Goal: Transaction & Acquisition: Purchase product/service

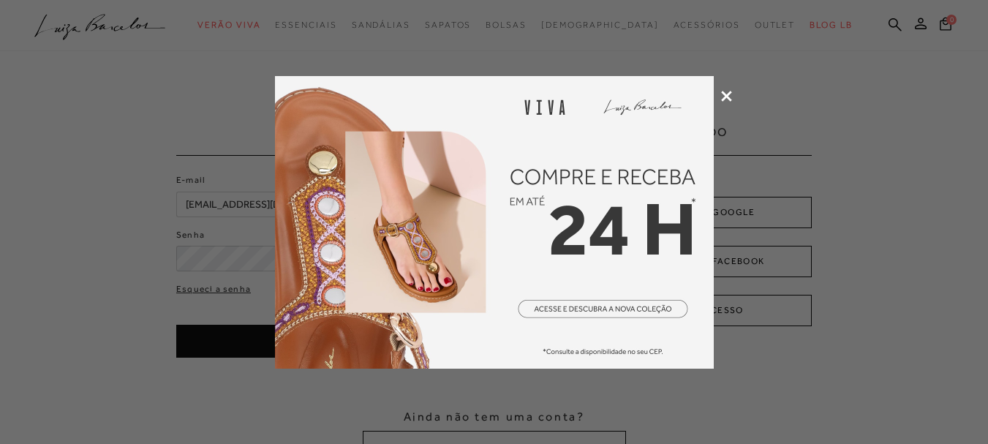
click at [721, 91] on icon at bounding box center [726, 96] width 11 height 11
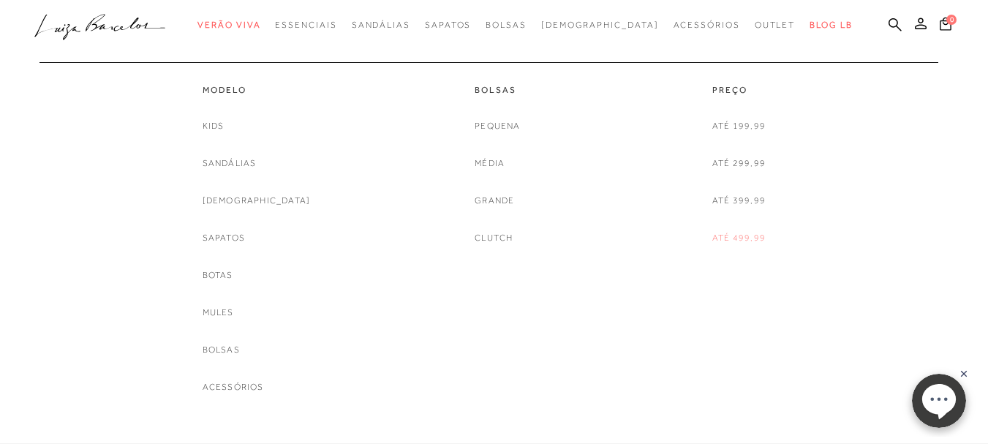
click at [731, 235] on link "Até 499,99" at bounding box center [738, 237] width 53 height 15
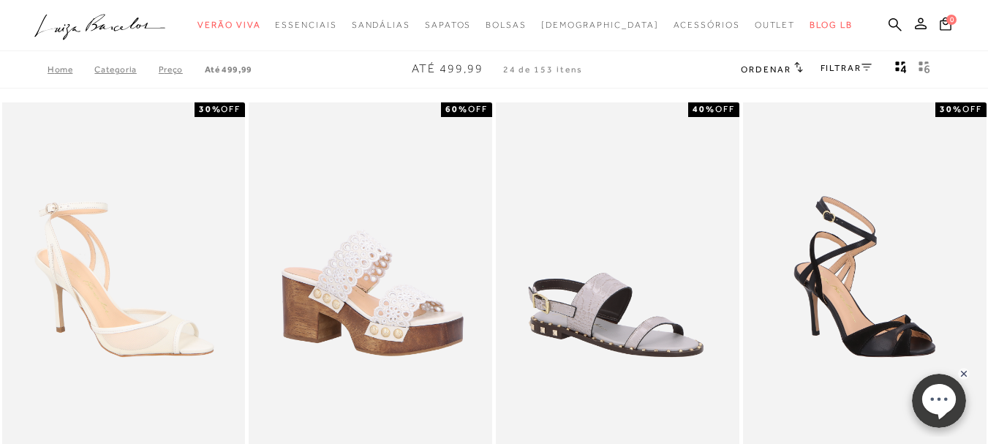
click at [858, 64] on link "FILTRAR" at bounding box center [845, 68] width 51 height 10
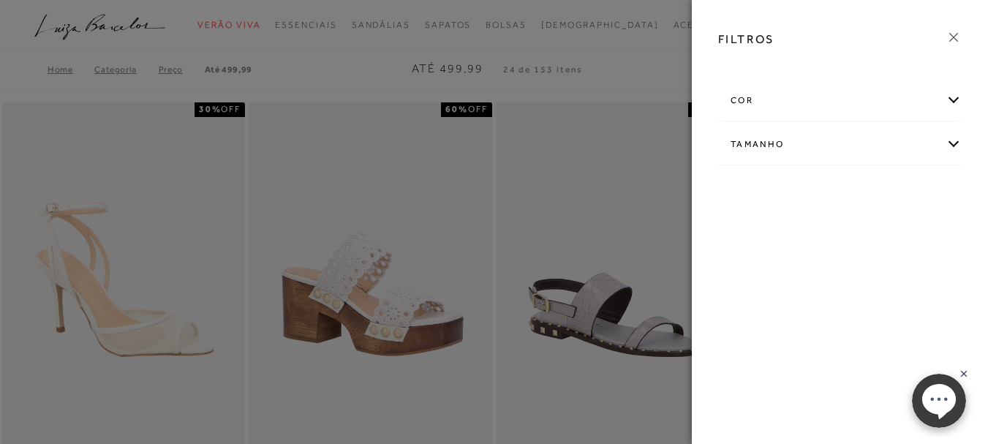
click at [786, 148] on div "Tamanho" at bounding box center [840, 144] width 242 height 39
click at [787, 196] on span "34" at bounding box center [782, 191] width 21 height 11
click at [783, 196] on input "34" at bounding box center [775, 193] width 15 height 15
checkbox input "true"
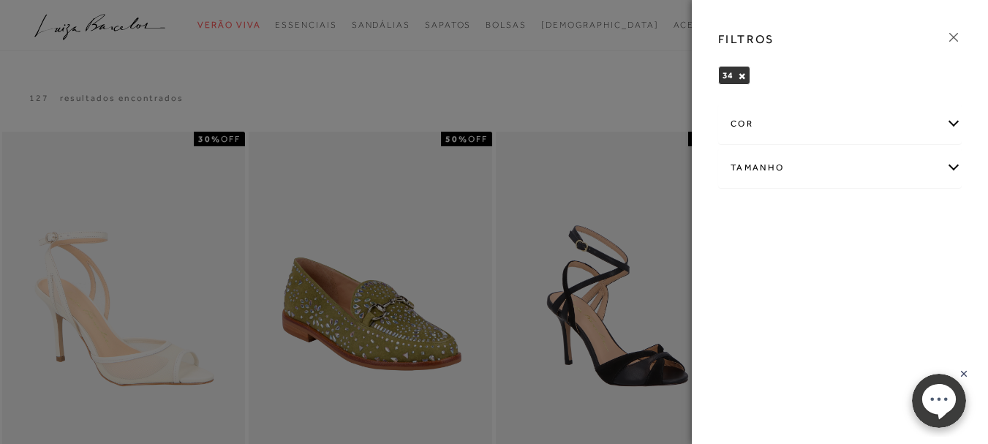
click at [652, 101] on div at bounding box center [494, 222] width 988 height 444
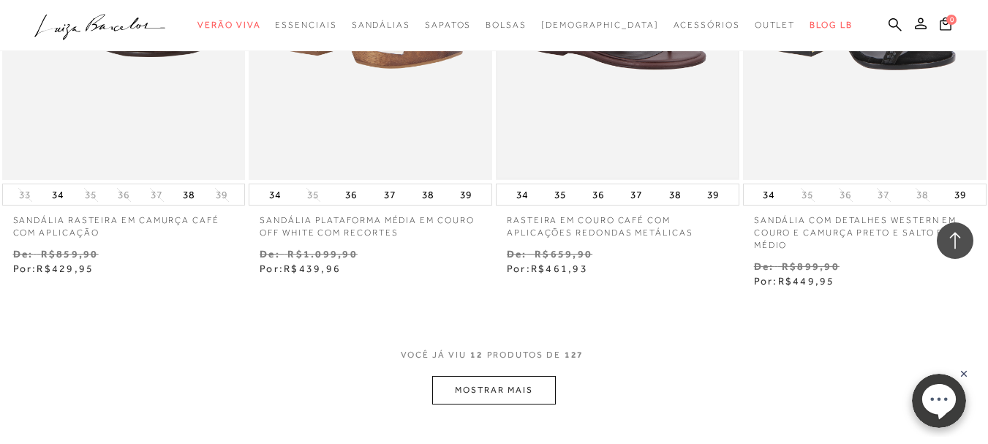
scroll to position [1365, 0]
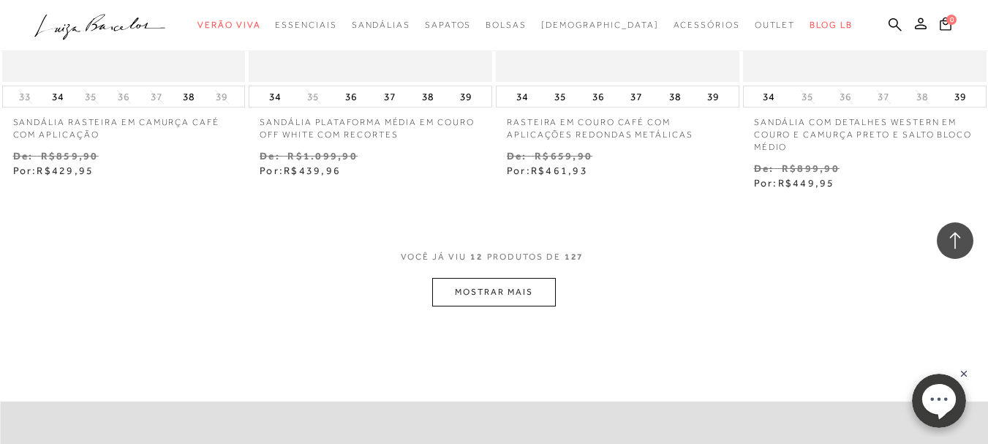
click at [522, 286] on button "MOSTRAR MAIS" at bounding box center [493, 292] width 123 height 29
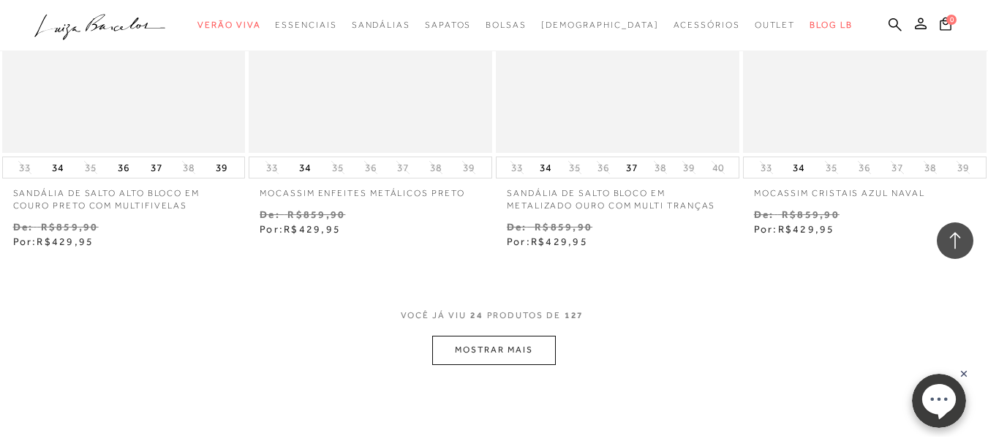
scroll to position [2632, 0]
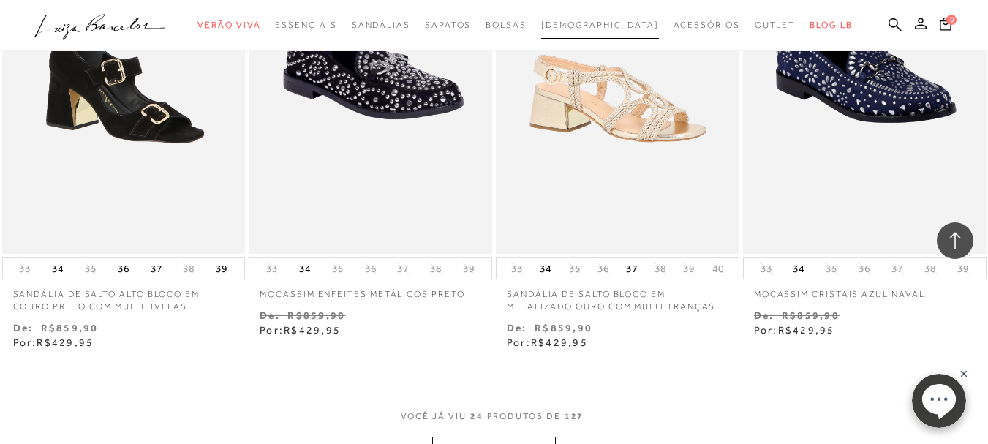
drag, startPoint x: 595, startPoint y: 27, endPoint x: 637, endPoint y: 27, distance: 41.7
click at [596, 27] on span "[DEMOGRAPHIC_DATA]" at bounding box center [600, 25] width 118 height 10
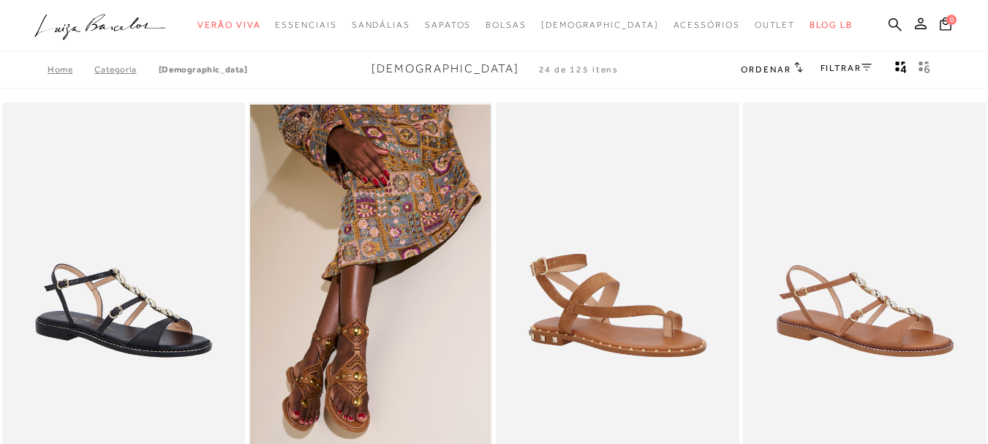
click at [785, 69] on span "Ordenar" at bounding box center [765, 69] width 50 height 10
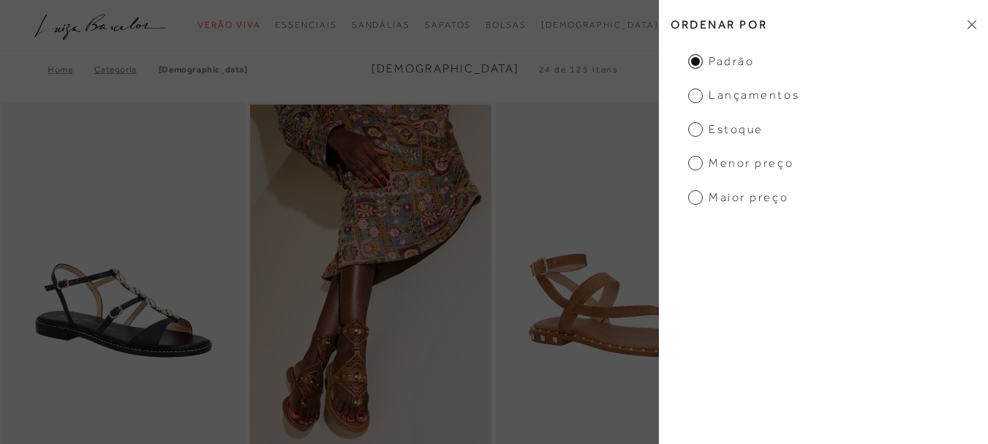
click at [628, 69] on div "Home Categoria Rasteiras Rasteiras 24 de 125 itens Ordenar Ordenar por Padrão L…" at bounding box center [494, 69] width 988 height 38
click at [969, 26] on icon at bounding box center [971, 24] width 9 height 9
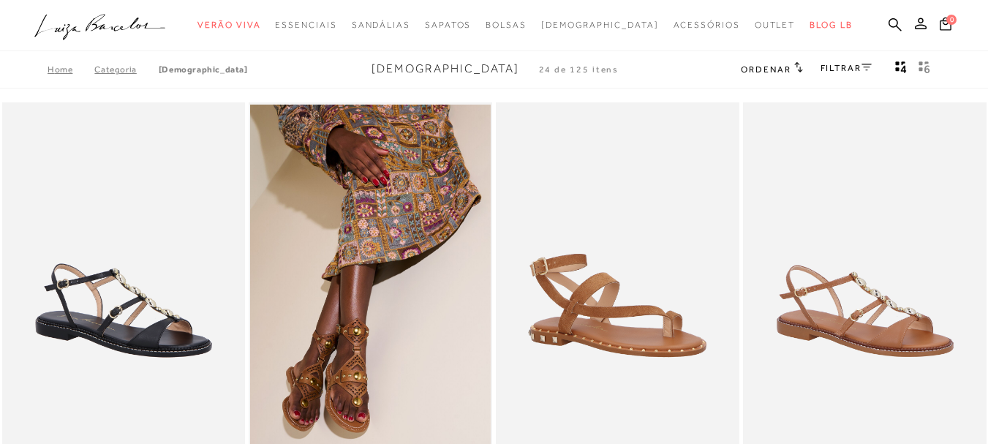
click at [861, 64] on icon at bounding box center [866, 67] width 10 height 7
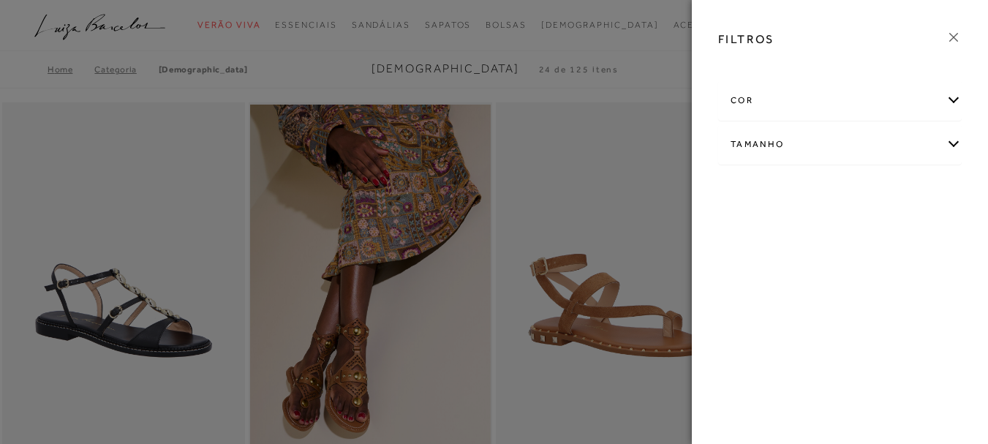
click at [763, 143] on div "Tamanho" at bounding box center [840, 144] width 242 height 39
click at [846, 190] on span "34" at bounding box center [837, 191] width 21 height 11
click at [838, 190] on input "34" at bounding box center [830, 193] width 15 height 15
checkbox input "true"
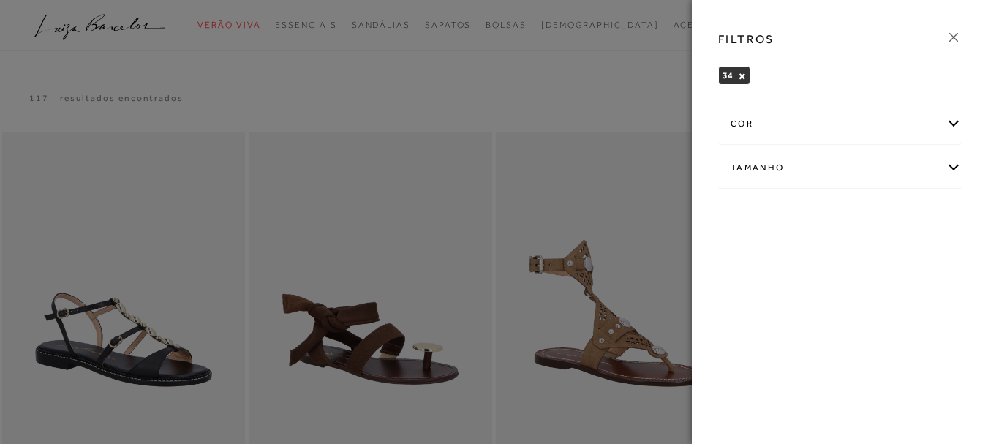
click at [953, 38] on icon at bounding box center [953, 37] width 16 height 16
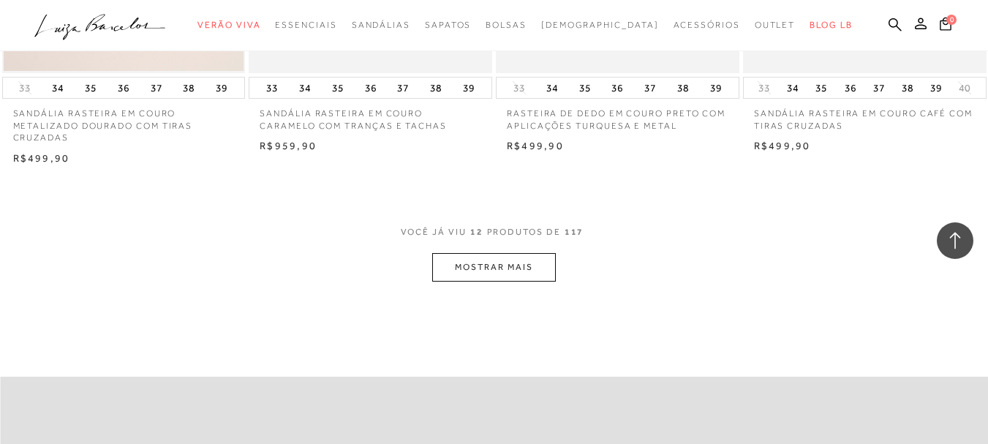
scroll to position [1462, 0]
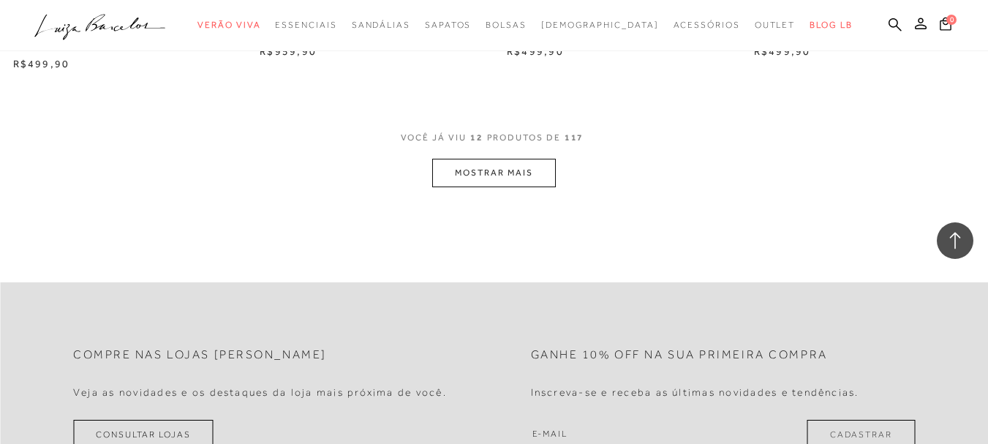
click at [512, 159] on button "MOSTRAR MAIS" at bounding box center [493, 173] width 123 height 29
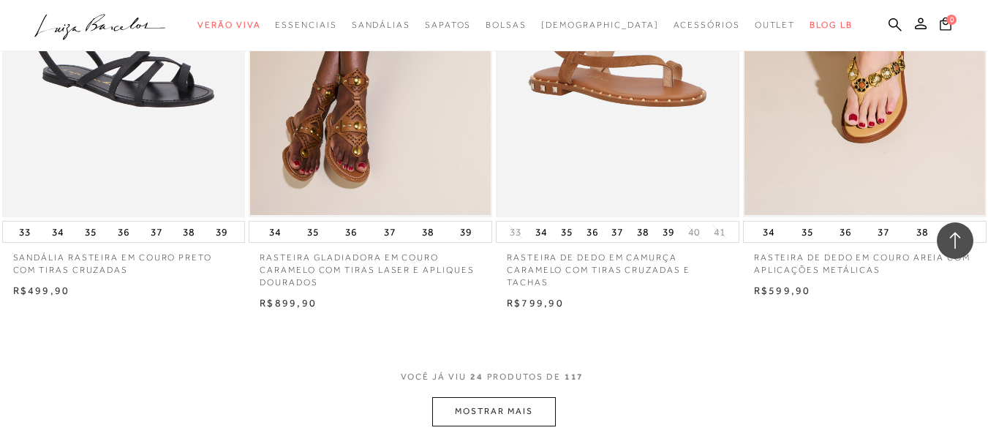
scroll to position [2729, 0]
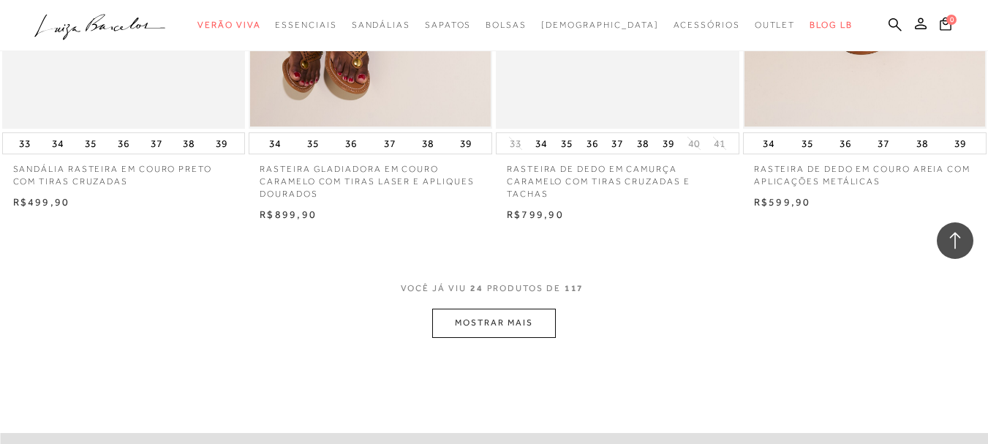
click at [493, 310] on button "MOSTRAR MAIS" at bounding box center [493, 322] width 123 height 29
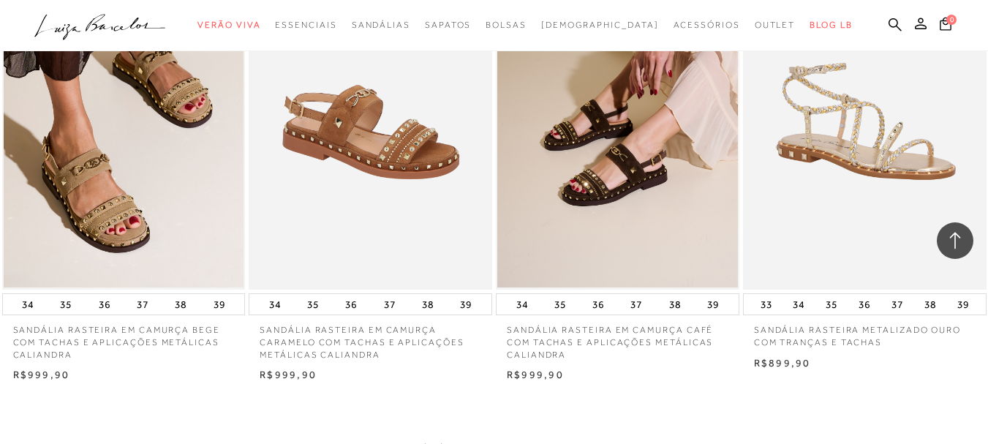
scroll to position [4191, 0]
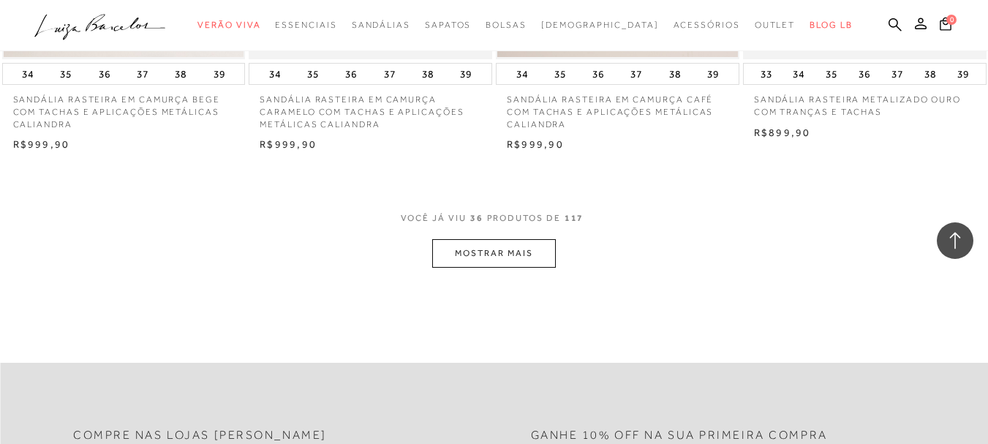
click at [517, 240] on button "MOSTRAR MAIS" at bounding box center [493, 253] width 123 height 29
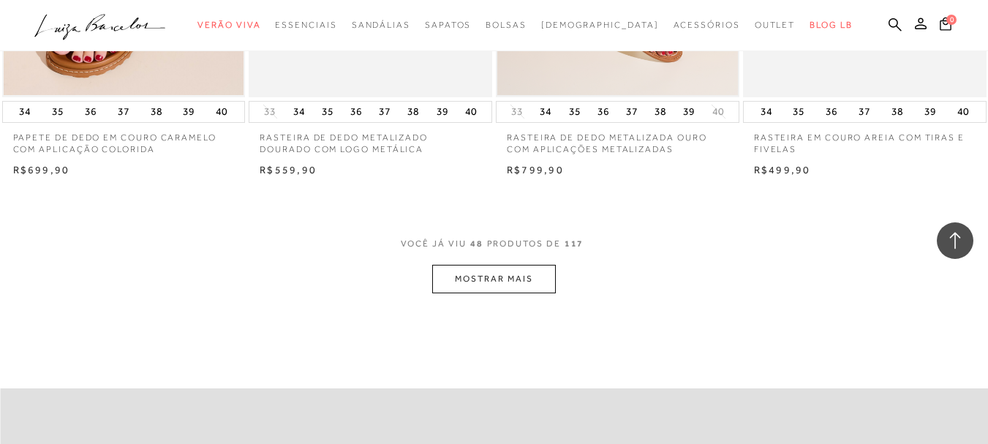
scroll to position [5556, 0]
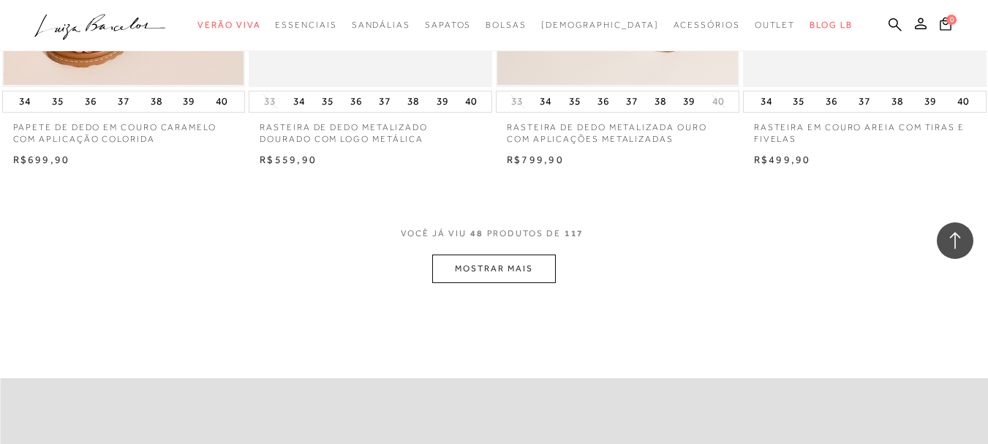
click at [489, 260] on button "MOSTRAR MAIS" at bounding box center [493, 268] width 123 height 29
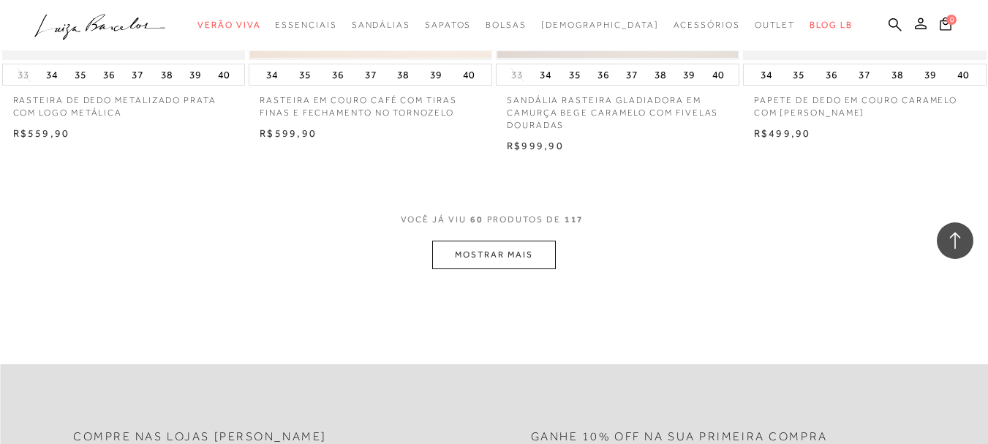
scroll to position [7018, 0]
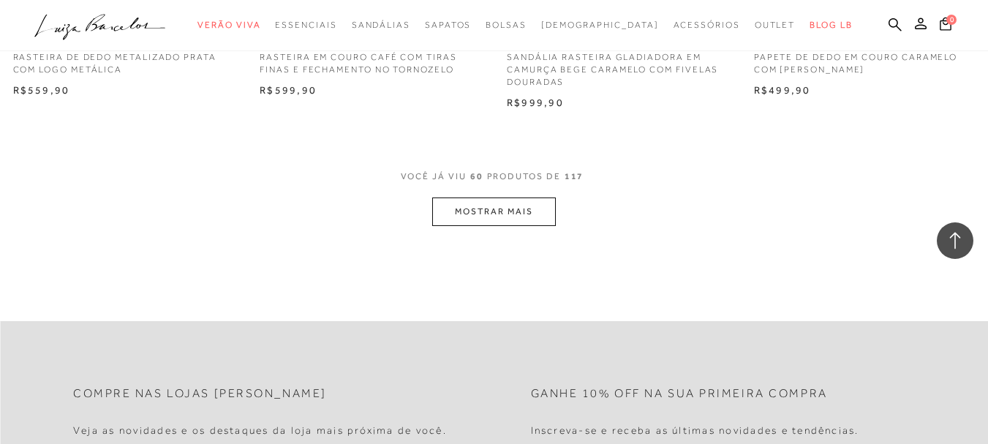
click at [478, 203] on button "MOSTRAR MAIS" at bounding box center [493, 211] width 123 height 29
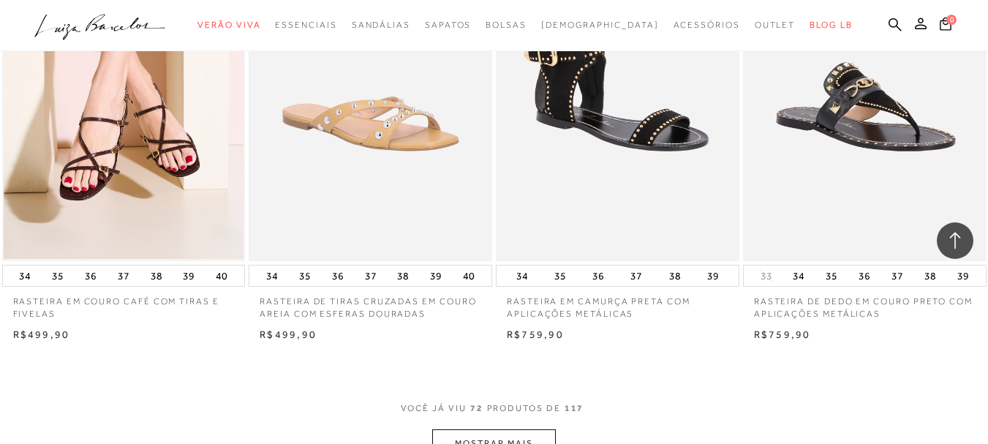
scroll to position [8187, 0]
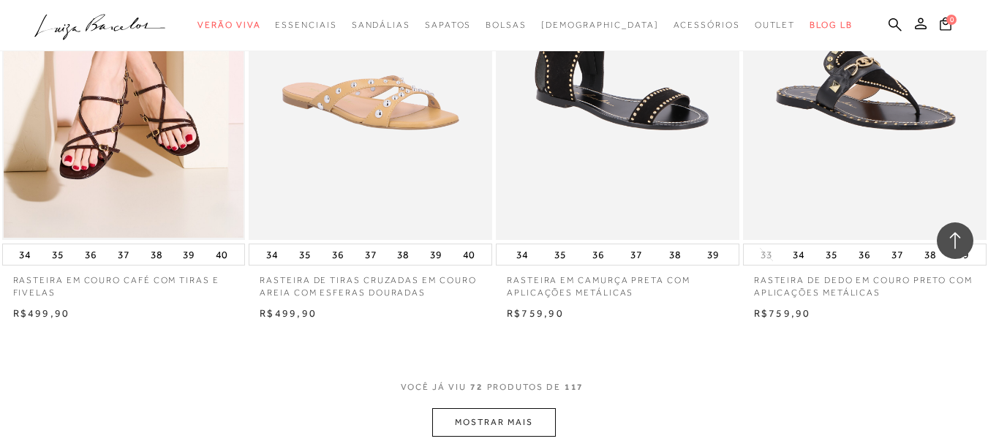
click at [501, 408] on button "MOSTRAR MAIS" at bounding box center [493, 422] width 123 height 29
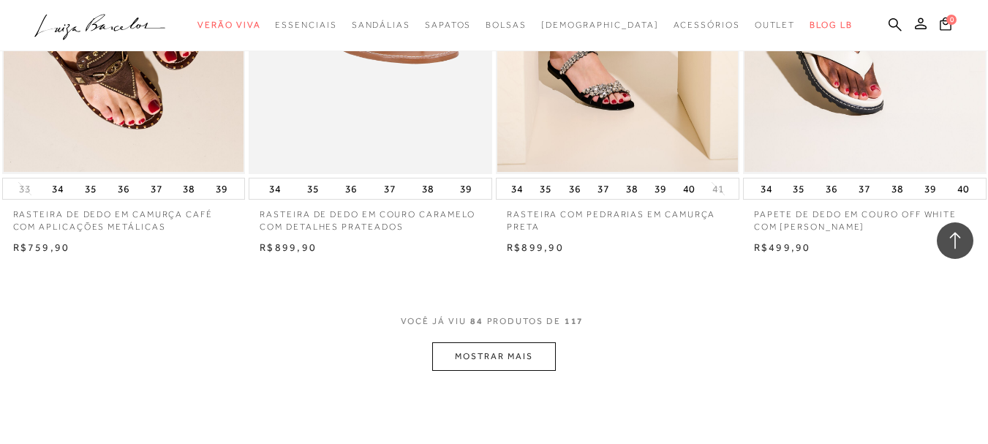
scroll to position [9746, 0]
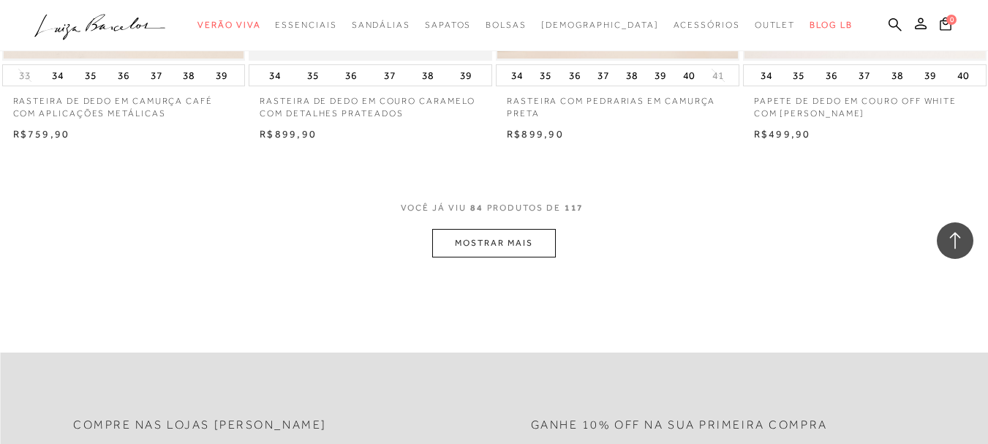
click at [518, 229] on button "MOSTRAR MAIS" at bounding box center [493, 243] width 123 height 29
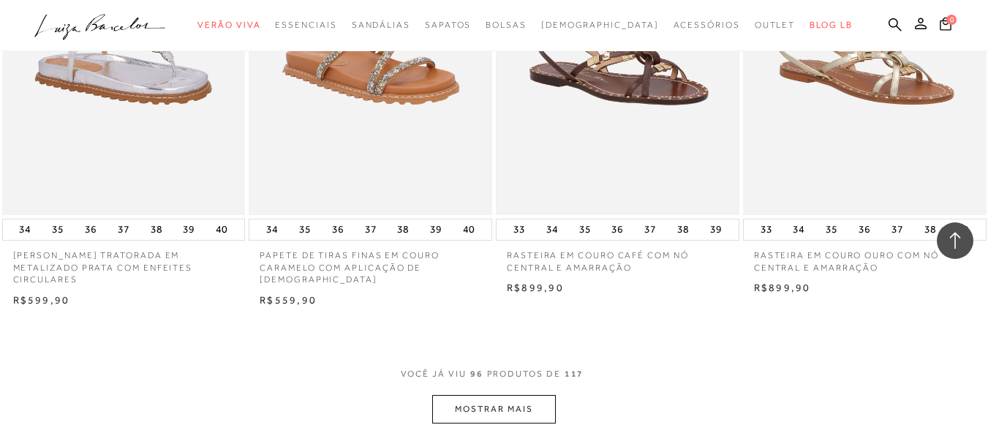
scroll to position [11014, 0]
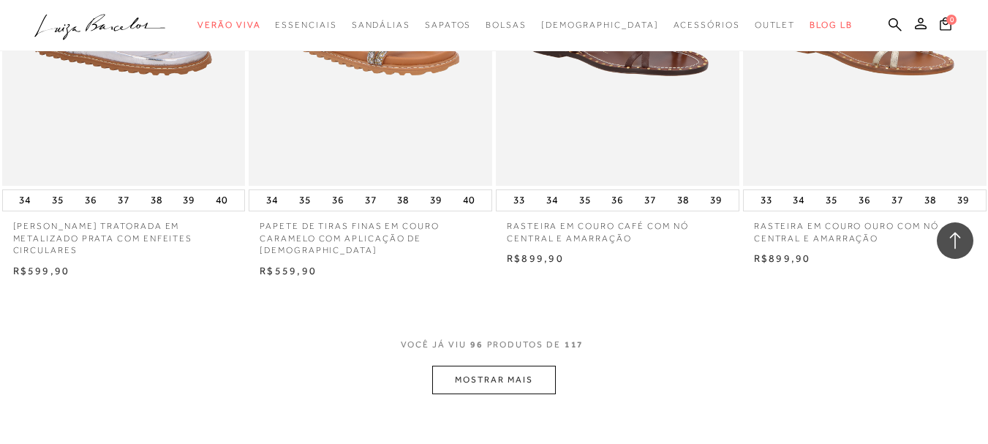
click at [502, 367] on button "MOSTRAR MAIS" at bounding box center [493, 379] width 123 height 29
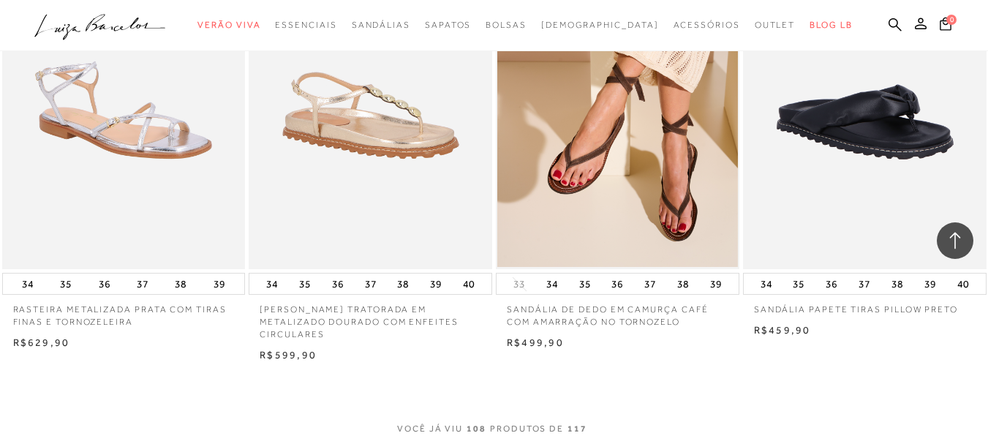
scroll to position [12378, 0]
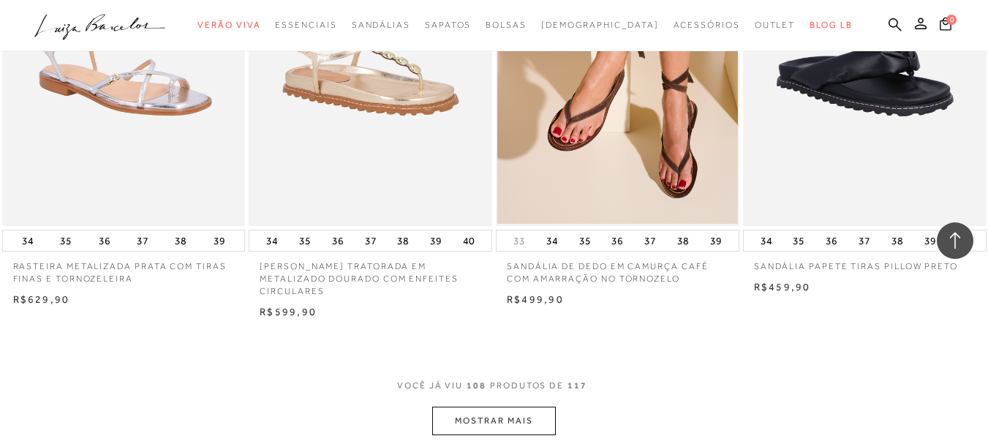
click at [512, 406] on button "MOSTRAR MAIS" at bounding box center [493, 420] width 123 height 29
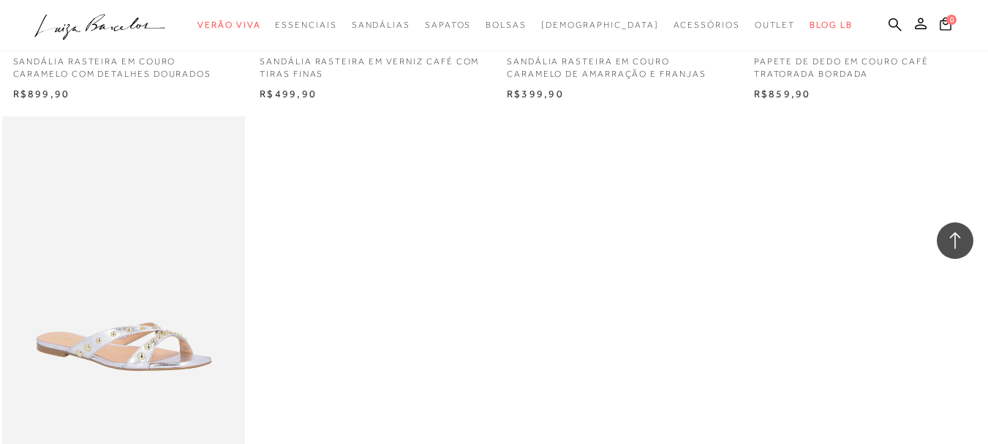
scroll to position [13547, 0]
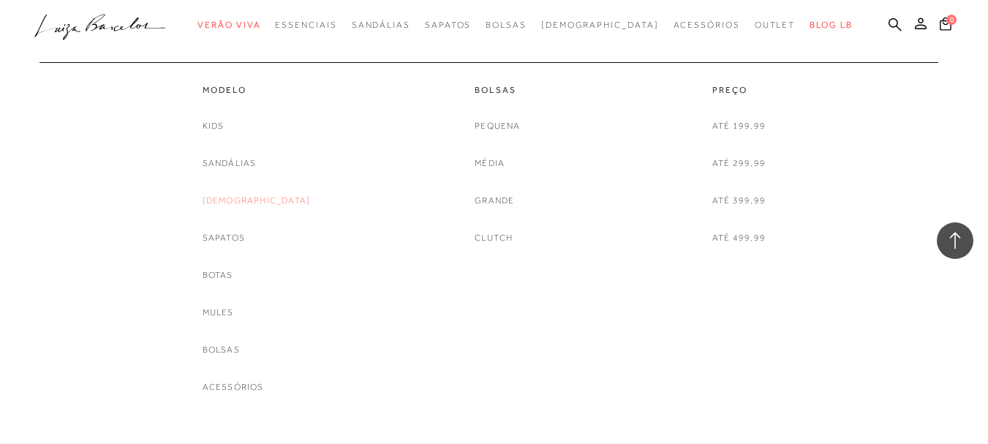
click at [258, 205] on link "[DEMOGRAPHIC_DATA]" at bounding box center [256, 200] width 108 height 15
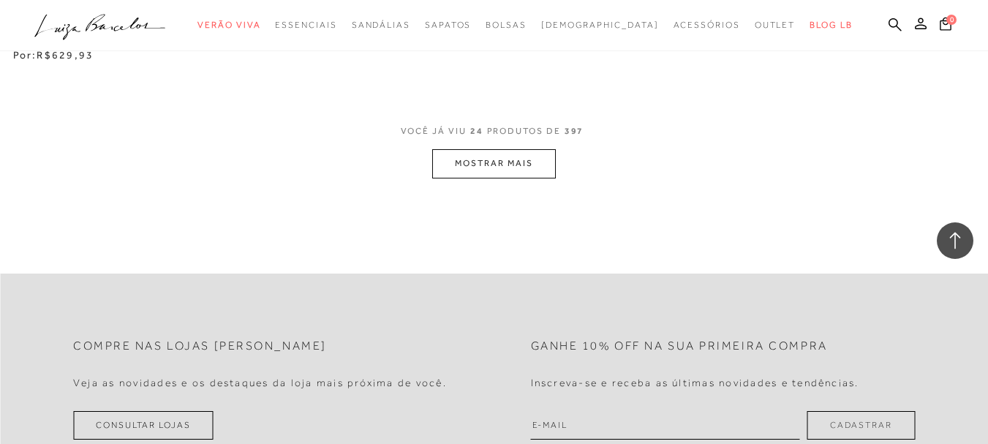
scroll to position [2924, 0]
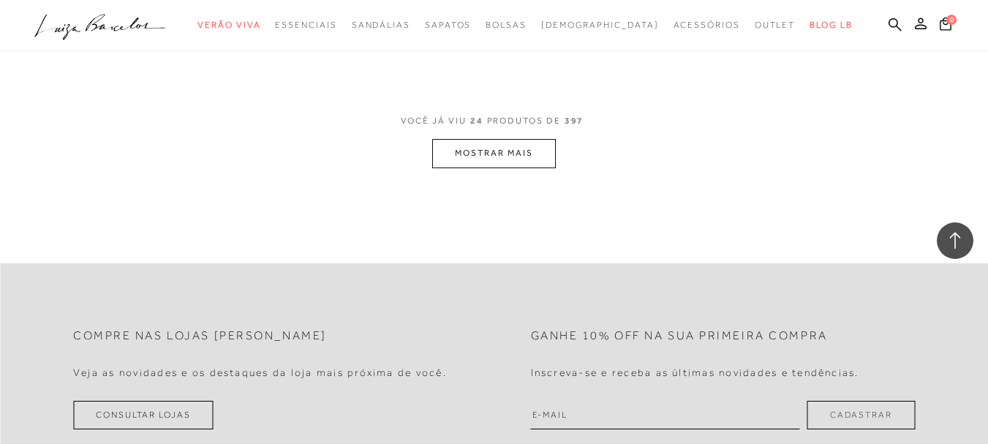
click at [460, 155] on button "MOSTRAR MAIS" at bounding box center [493, 153] width 123 height 29
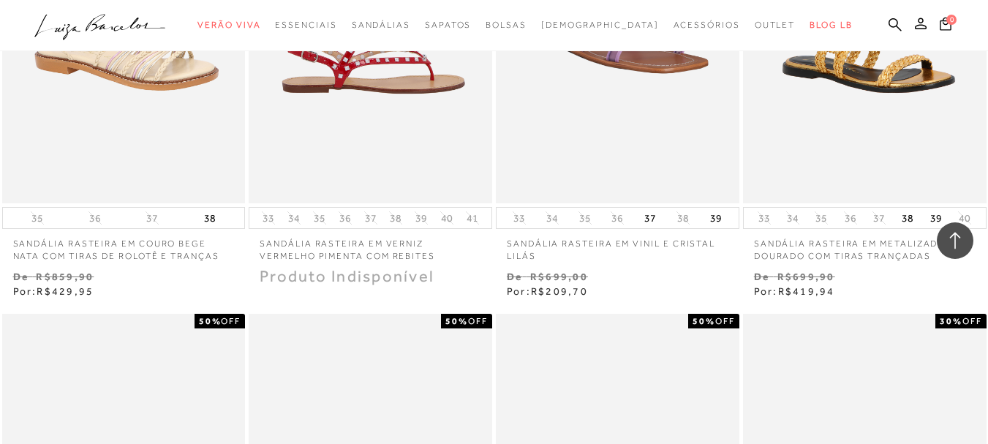
scroll to position [4581, 0]
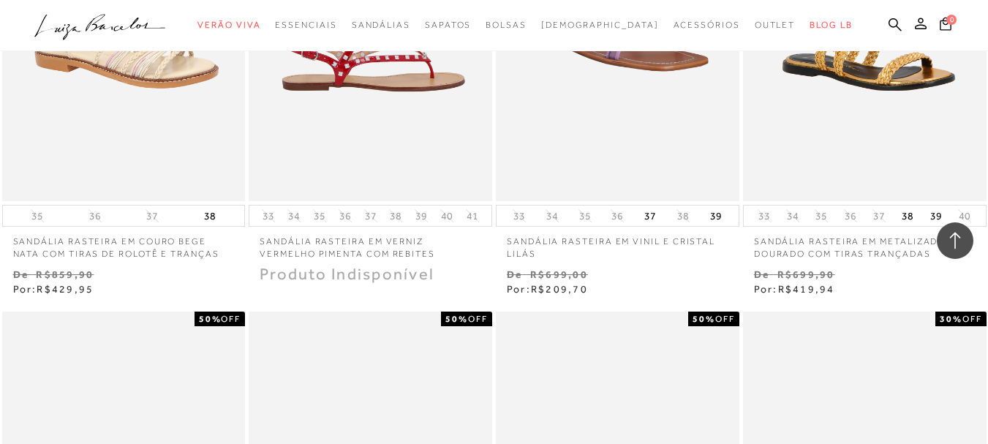
click at [384, 83] on img at bounding box center [371, 18] width 242 height 365
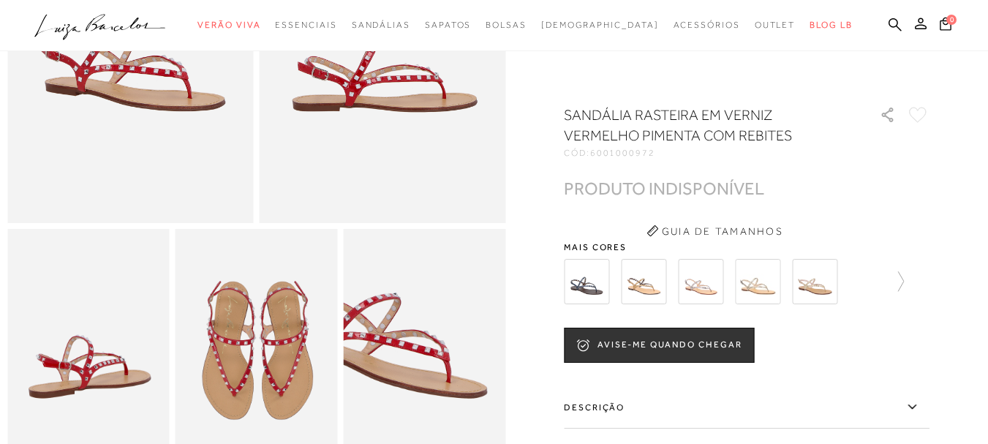
scroll to position [292, 0]
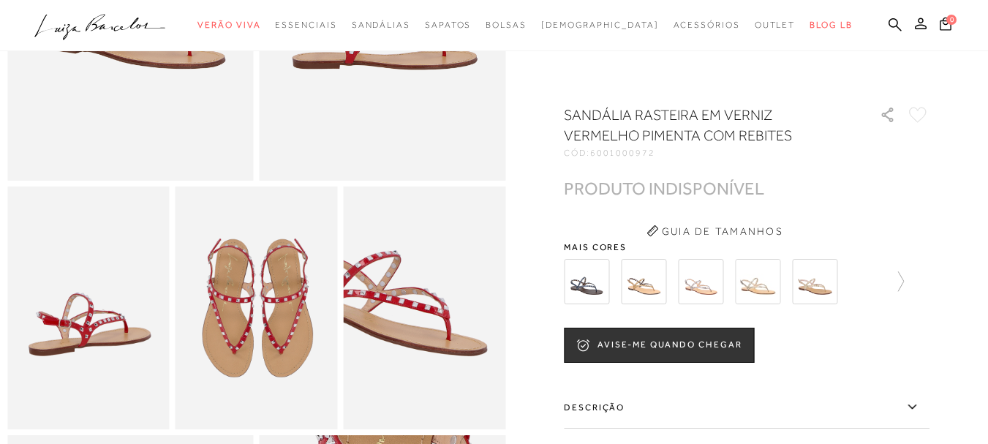
click at [588, 295] on img at bounding box center [586, 281] width 45 height 45
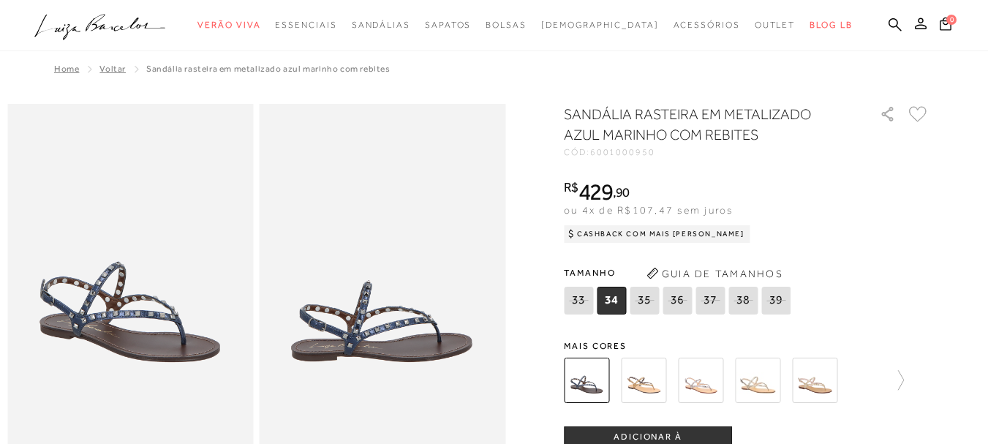
click at [648, 382] on img at bounding box center [643, 379] width 45 height 45
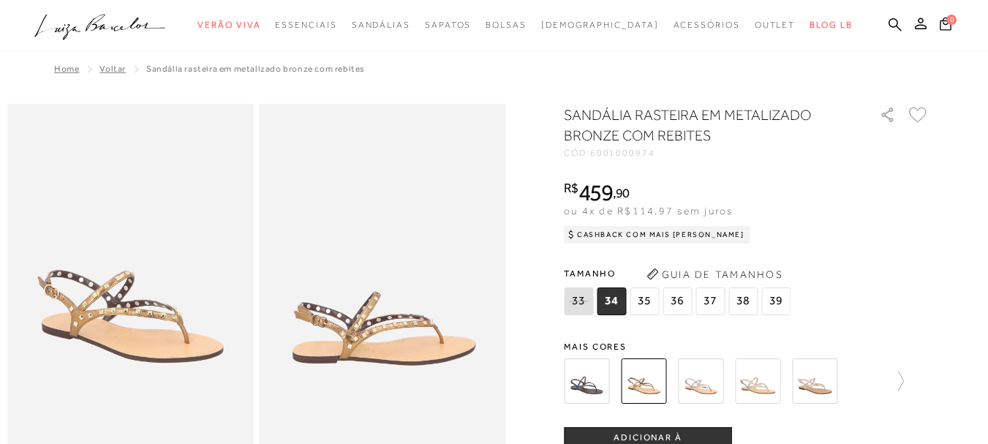
click at [702, 379] on img at bounding box center [700, 380] width 45 height 45
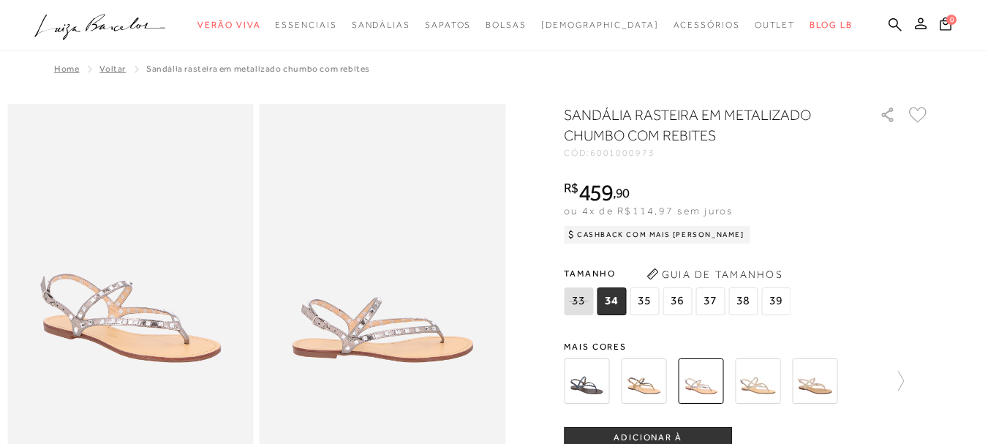
click at [762, 385] on img at bounding box center [757, 380] width 45 height 45
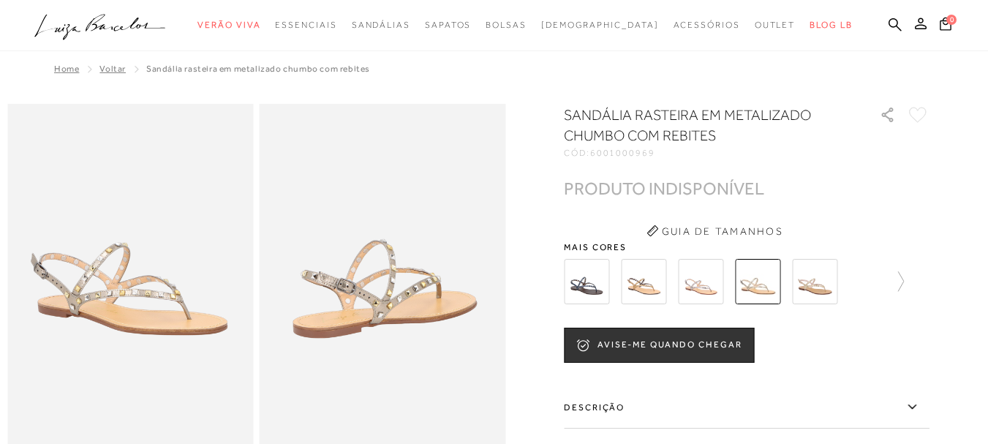
click at [832, 282] on img at bounding box center [814, 281] width 45 height 45
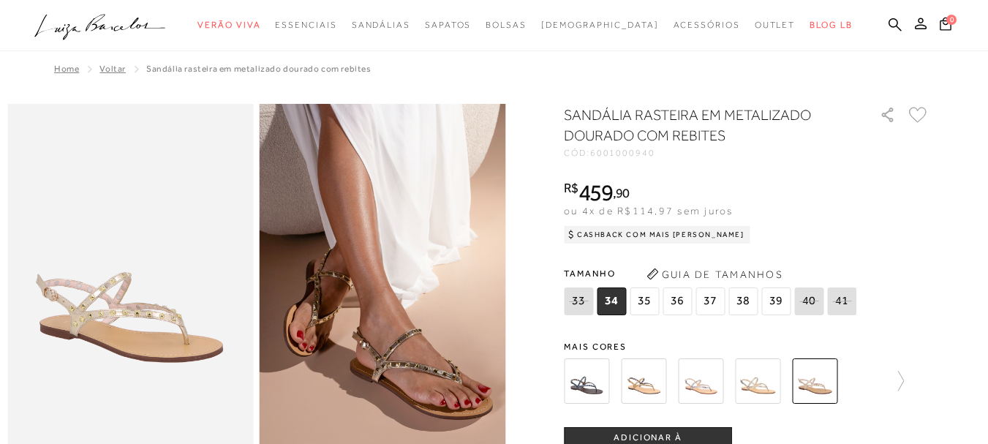
click at [911, 374] on div at bounding box center [746, 381] width 365 height 54
click at [904, 380] on icon at bounding box center [893, 381] width 20 height 20
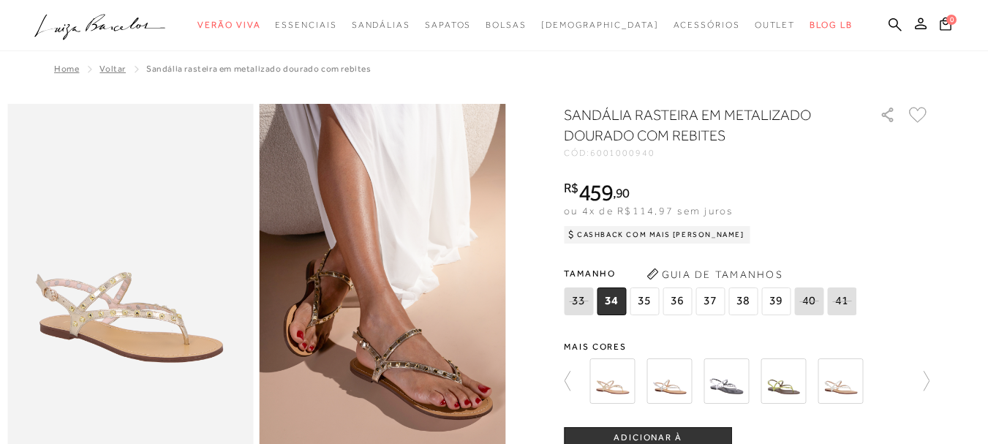
click at [605, 385] on img at bounding box center [611, 380] width 45 height 45
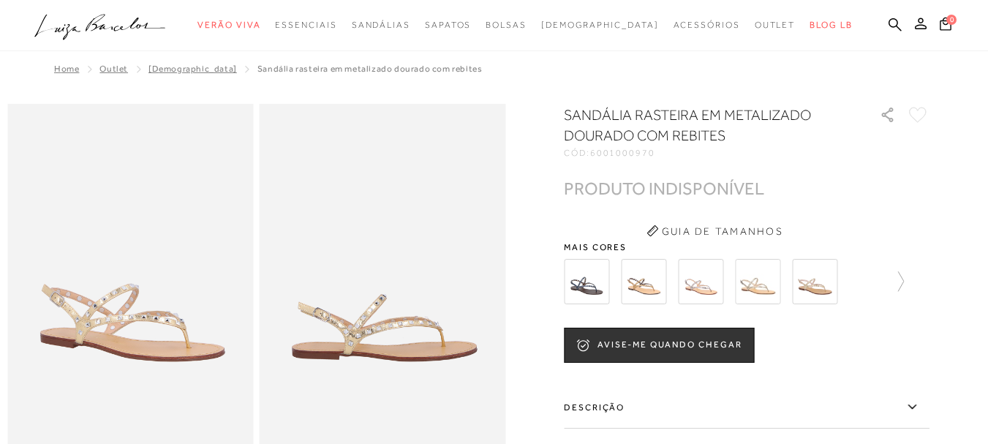
click at [656, 282] on img at bounding box center [643, 281] width 45 height 45
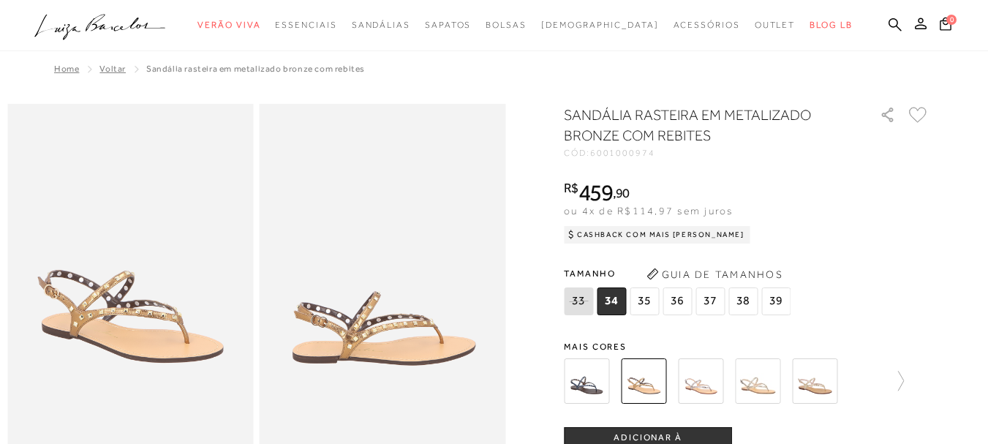
click at [705, 390] on img at bounding box center [700, 380] width 45 height 45
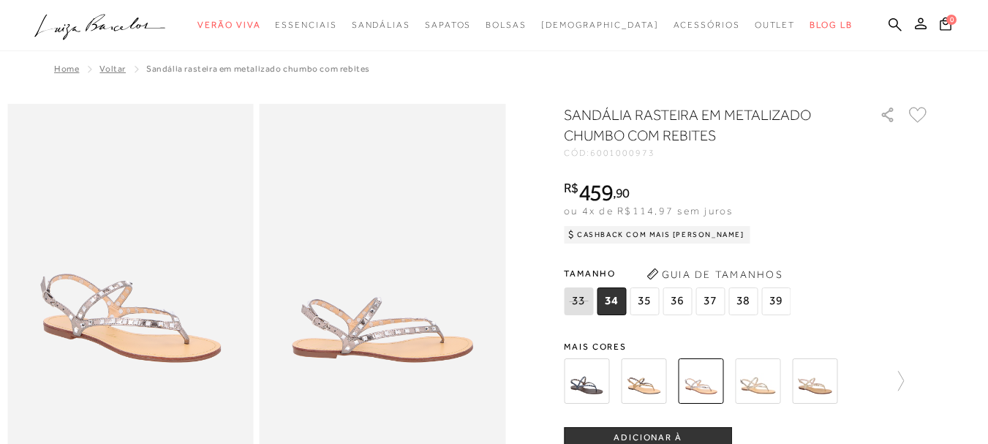
click at [751, 382] on img at bounding box center [757, 380] width 45 height 45
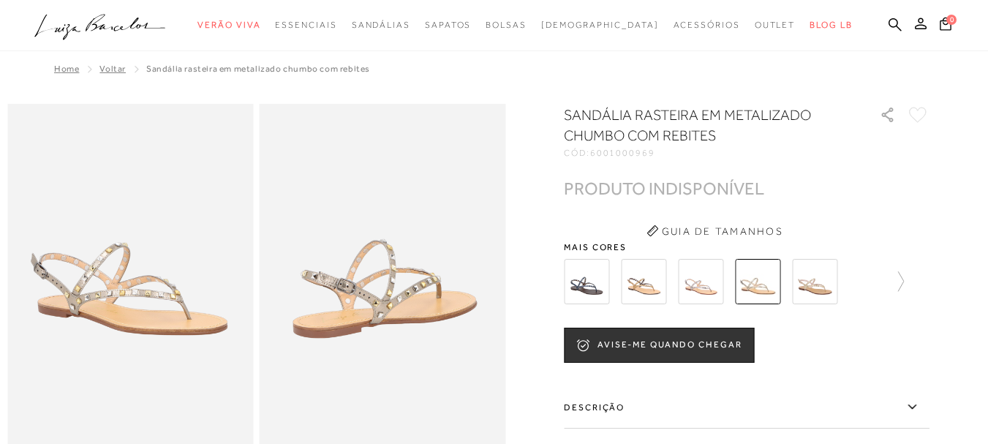
click at [837, 289] on img at bounding box center [814, 281] width 45 height 45
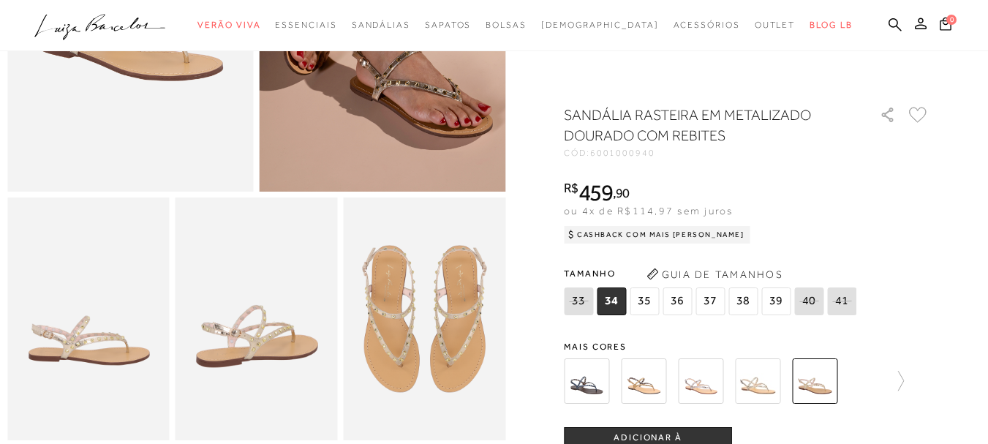
scroll to position [390, 0]
